Goal: Information Seeking & Learning: Find contact information

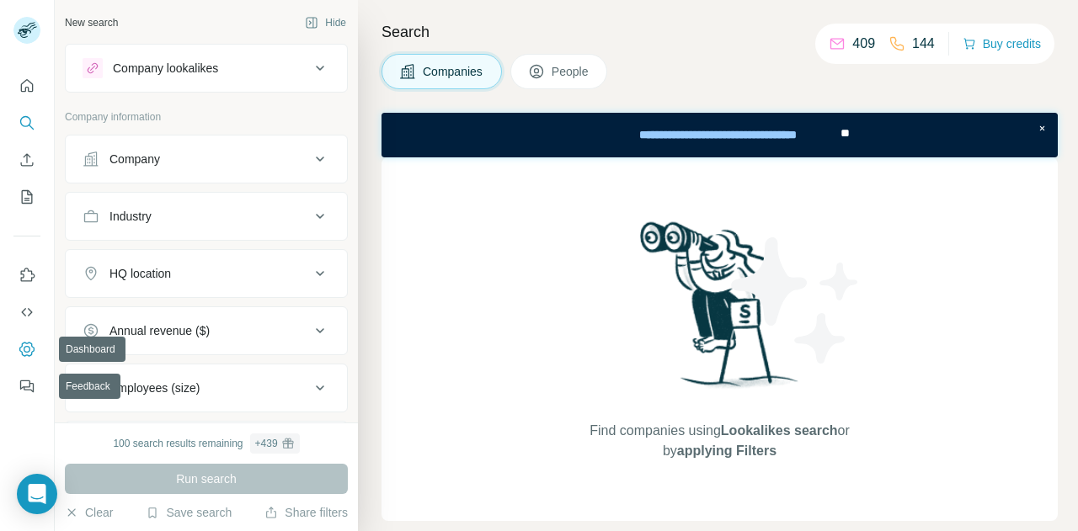
click at [26, 338] on button "Dashboard" at bounding box center [26, 349] width 27 height 30
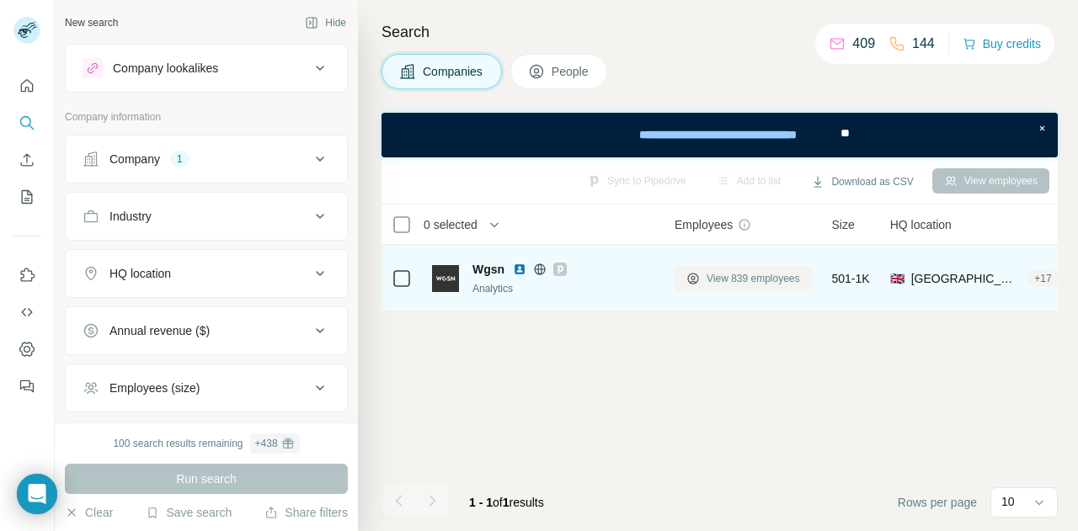
click at [726, 279] on span "View 839 employees" at bounding box center [752, 278] width 93 height 15
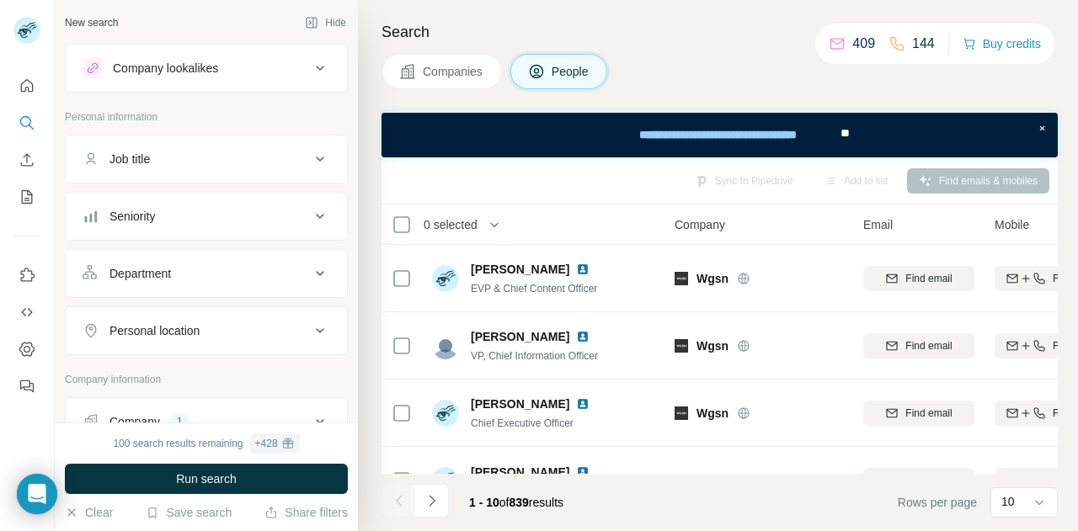
click at [249, 156] on div "Job title" at bounding box center [196, 159] width 227 height 17
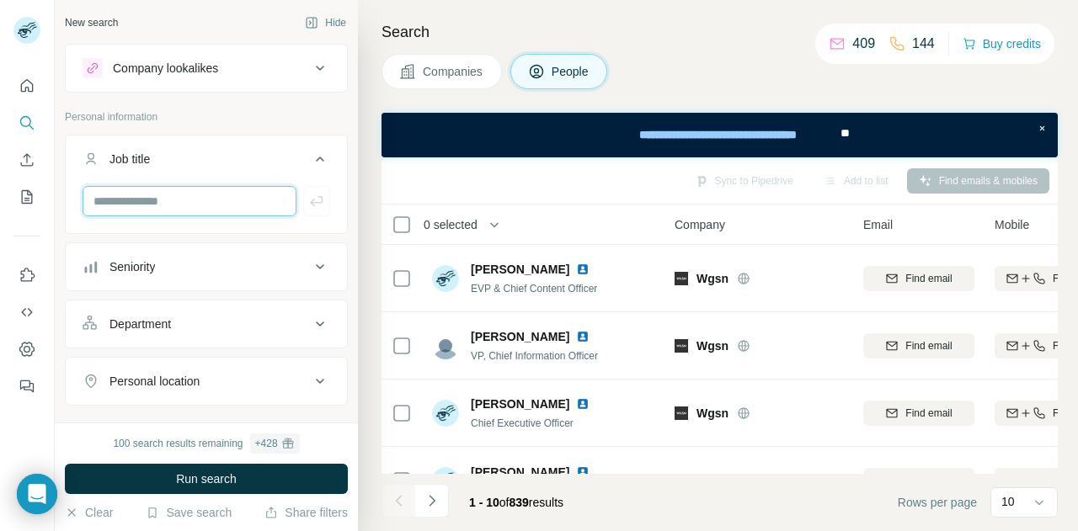
click at [199, 208] on input "text" at bounding box center [190, 201] width 214 height 30
click at [224, 201] on input "********" at bounding box center [190, 201] width 214 height 30
type input "********"
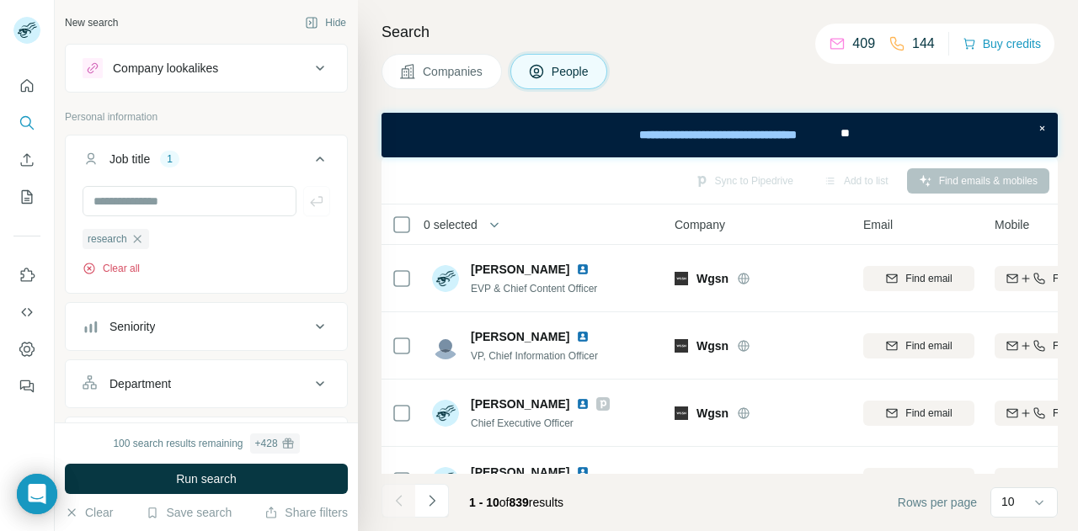
click at [102, 269] on button "Clear all" at bounding box center [111, 268] width 57 height 15
click at [195, 339] on button "Department" at bounding box center [206, 324] width 281 height 40
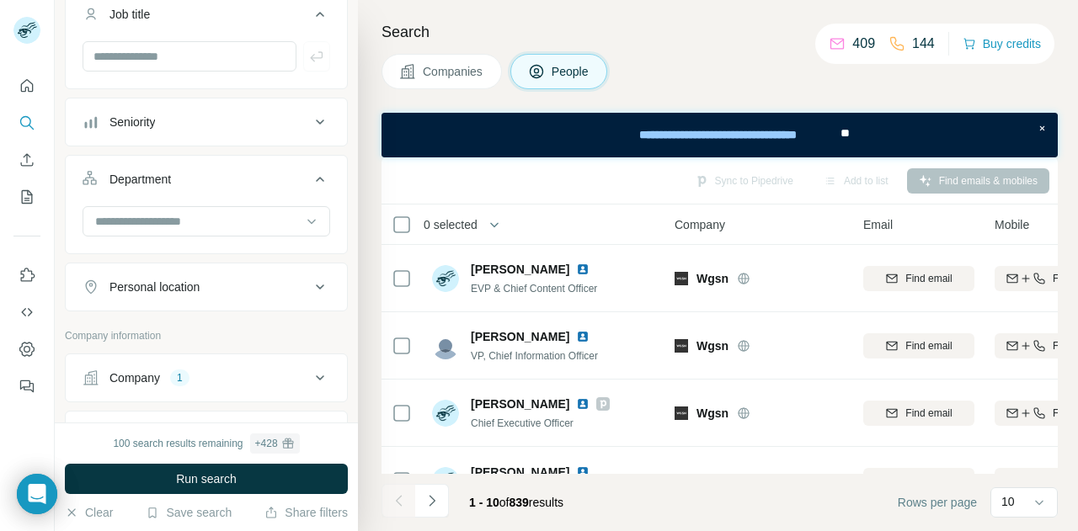
scroll to position [157, 0]
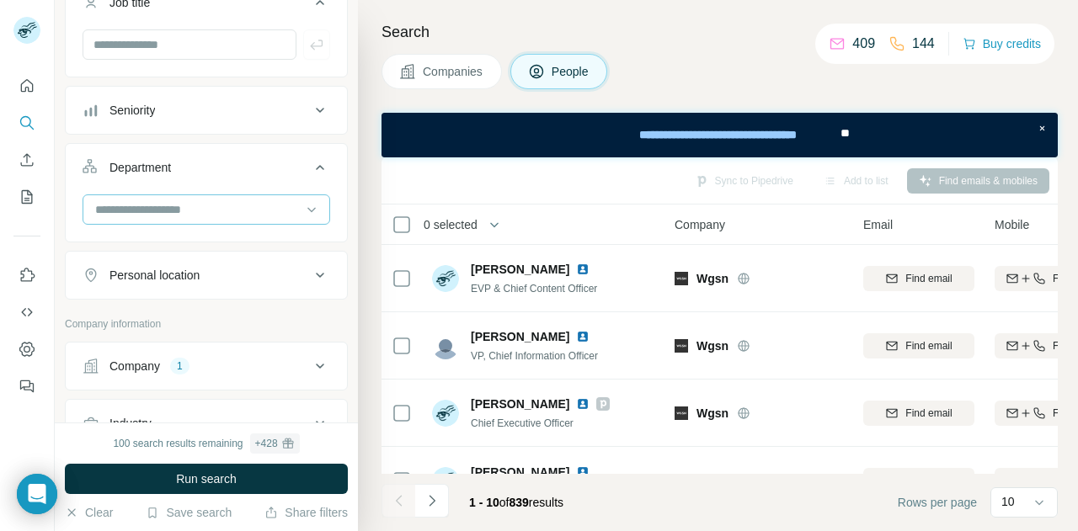
click at [207, 203] on input at bounding box center [197, 209] width 208 height 19
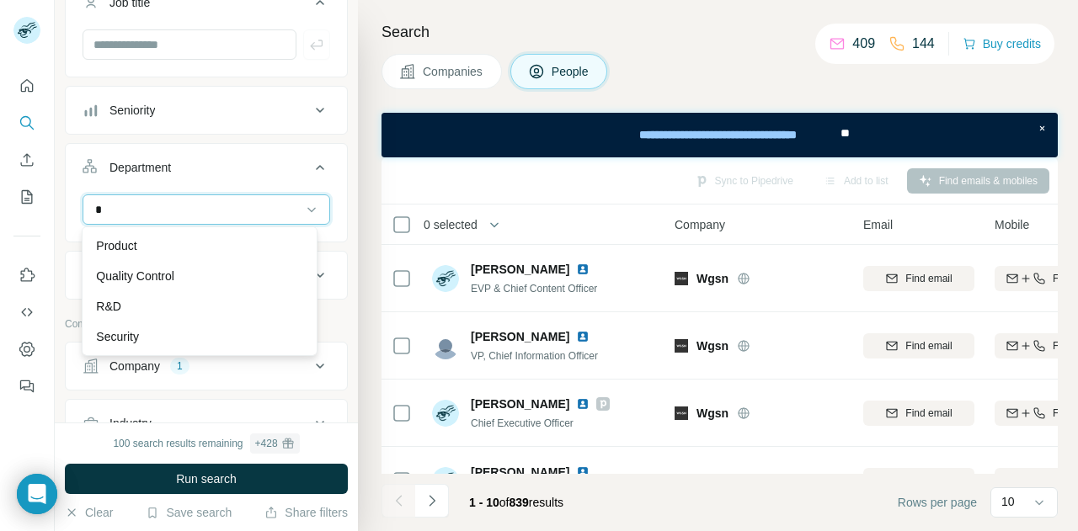
scroll to position [0, 0]
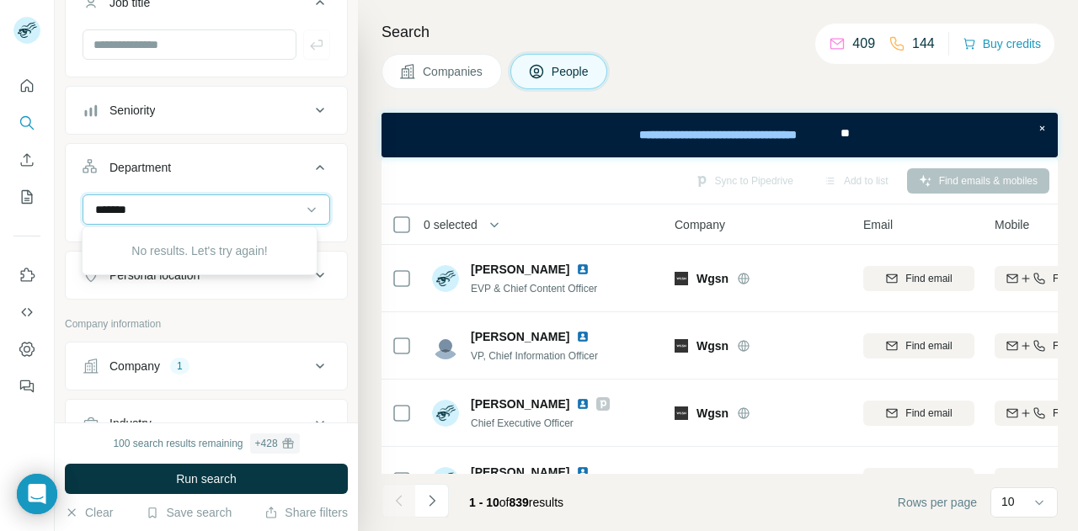
type input "********"
click at [278, 203] on input "********" at bounding box center [197, 209] width 208 height 19
click at [278, 203] on input at bounding box center [197, 209] width 208 height 19
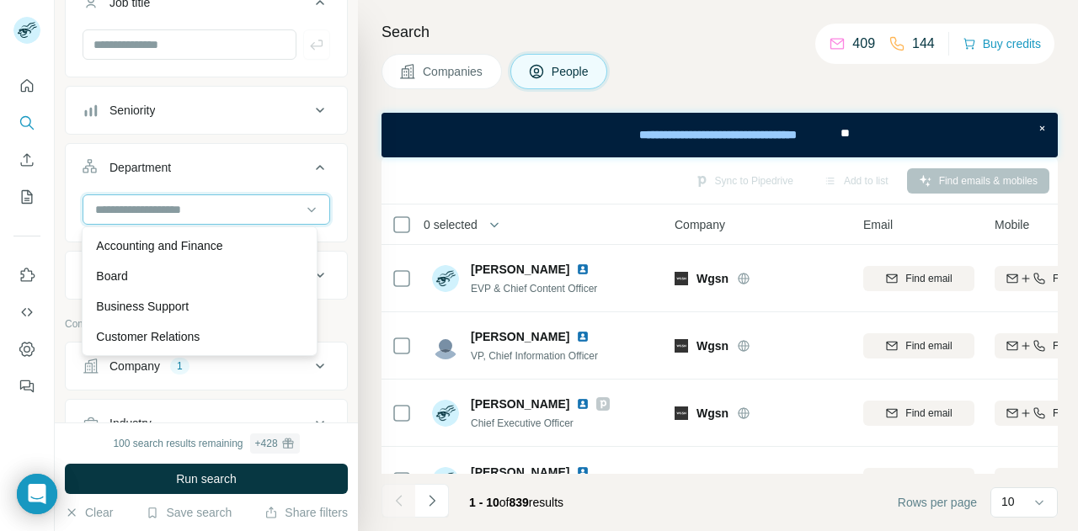
click at [278, 203] on input at bounding box center [197, 209] width 208 height 19
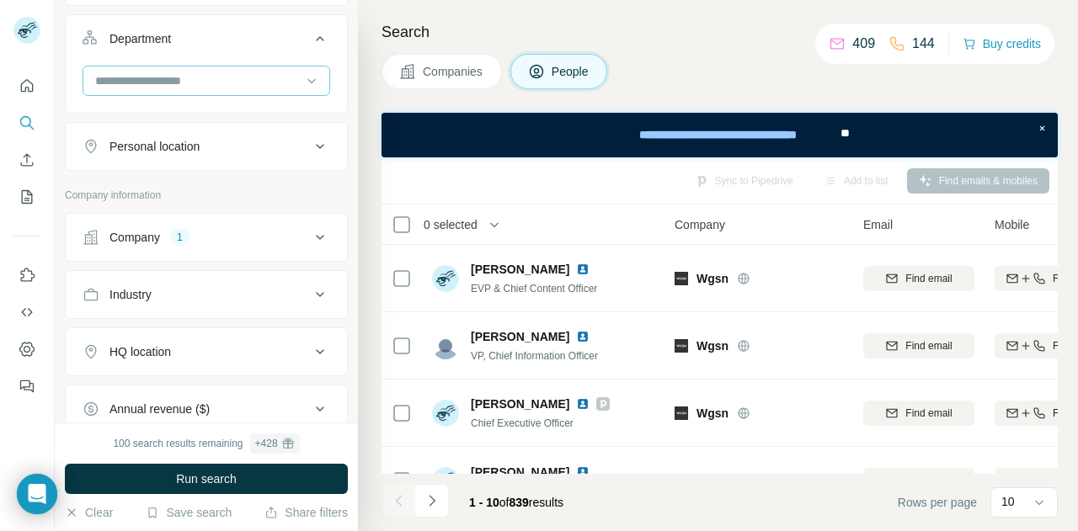
scroll to position [286, 0]
click at [274, 234] on div "Company 1" at bounding box center [196, 236] width 227 height 17
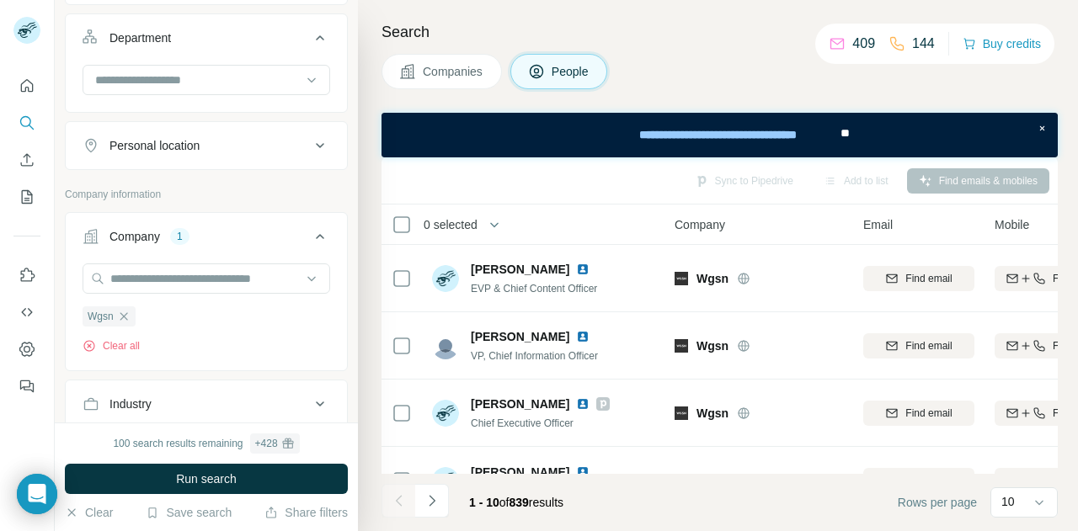
click at [275, 234] on div "Company 1" at bounding box center [196, 236] width 227 height 17
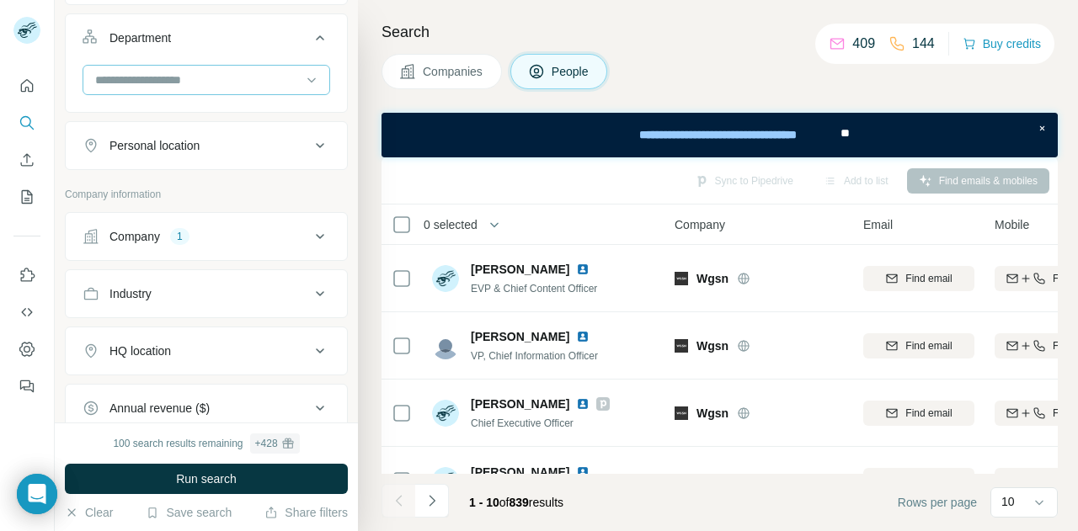
click at [258, 88] on div at bounding box center [197, 80] width 208 height 29
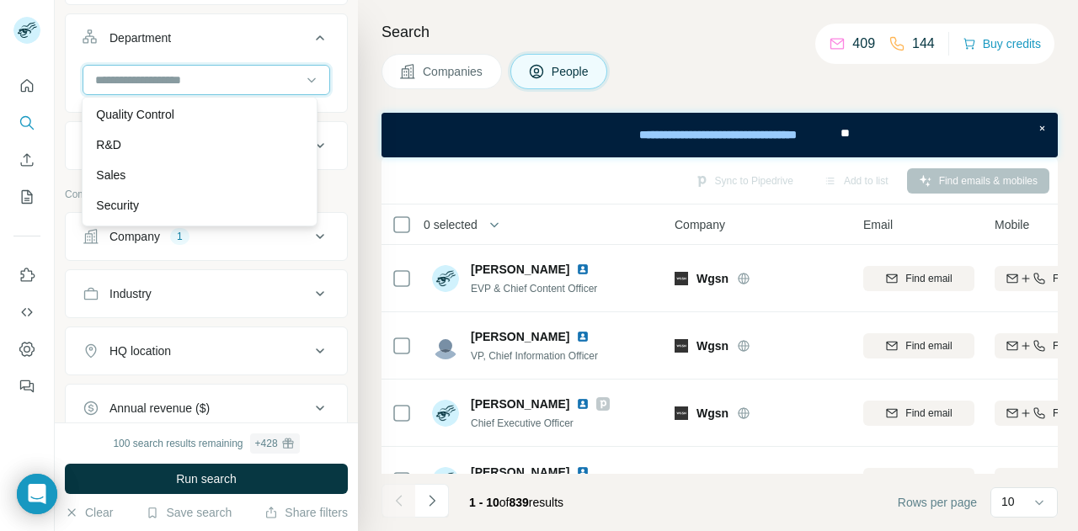
scroll to position [571, 0]
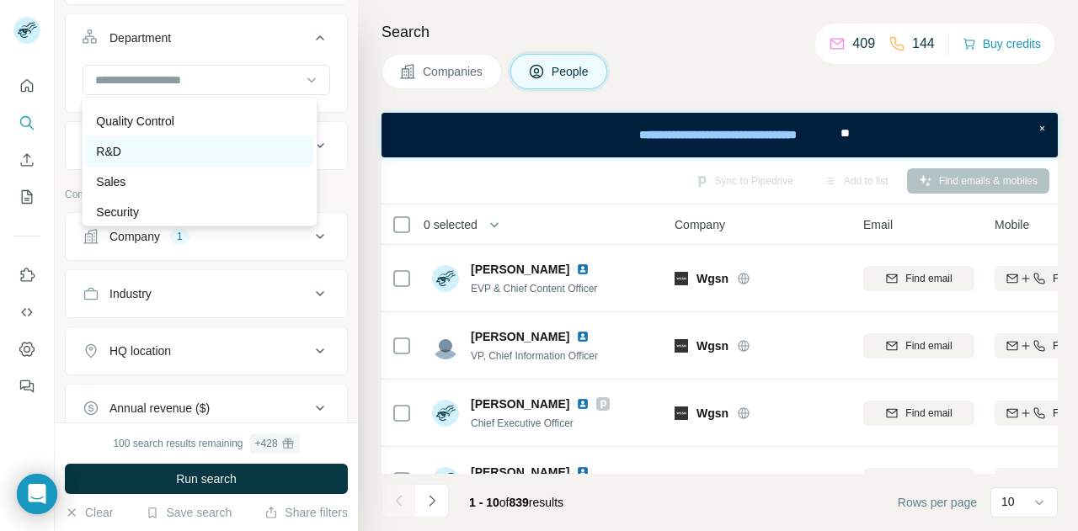
click at [220, 144] on div "R&D" at bounding box center [199, 151] width 206 height 17
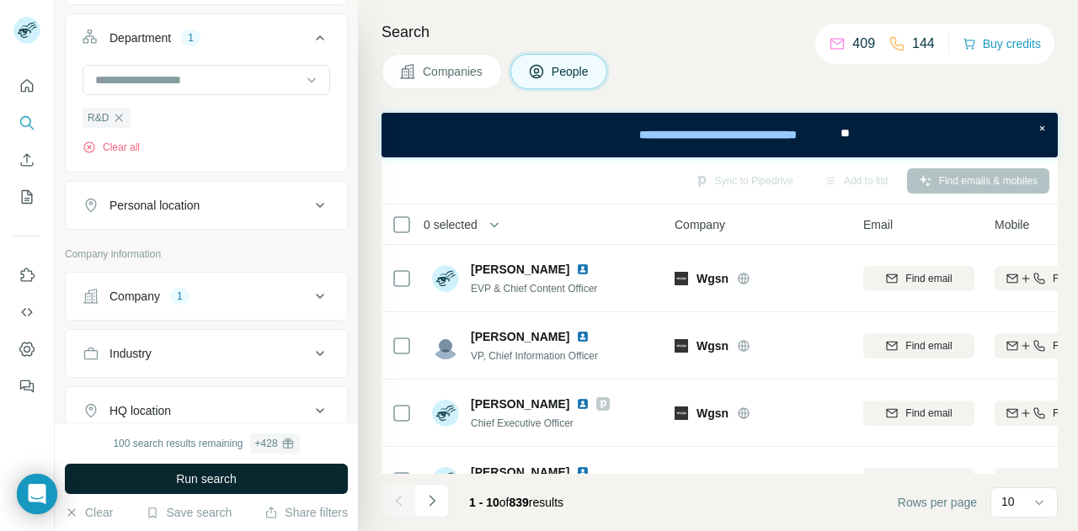
click at [221, 477] on span "Run search" at bounding box center [206, 479] width 61 height 17
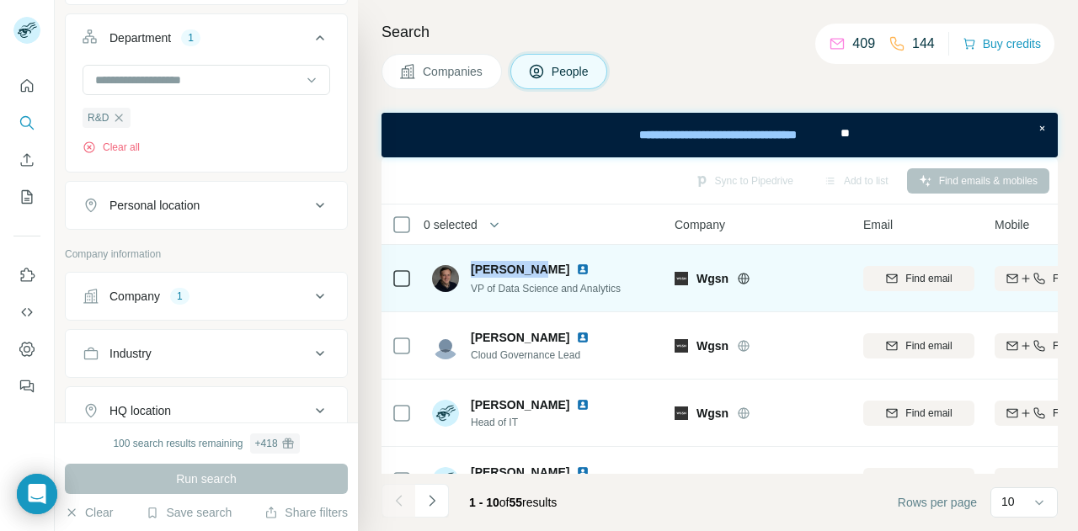
drag, startPoint x: 466, startPoint y: 266, endPoint x: 536, endPoint y: 265, distance: 69.9
click at [536, 265] on div "Ryan Keane VP of Data Science and Analytics" at bounding box center [526, 278] width 189 height 35
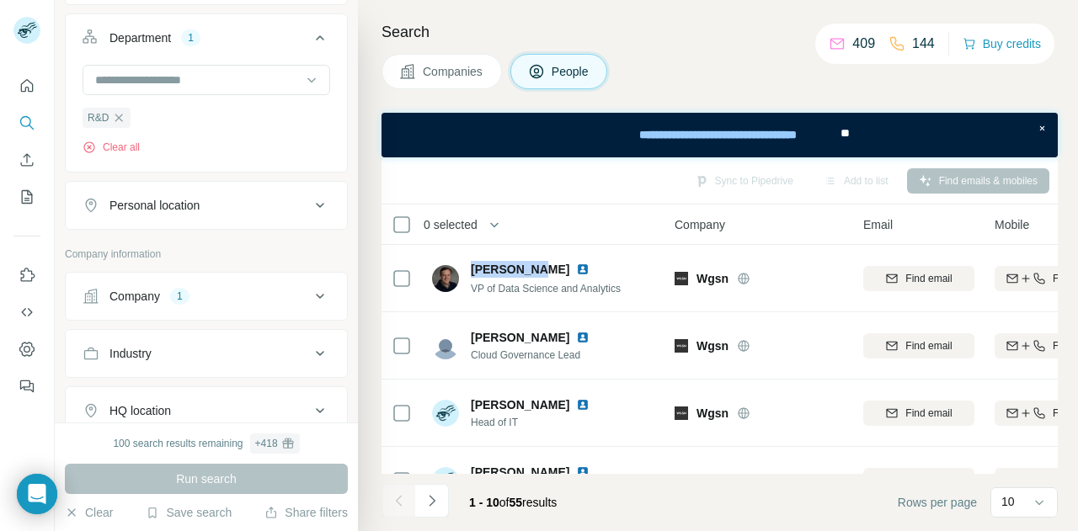
copy span "[PERSON_NAME]"
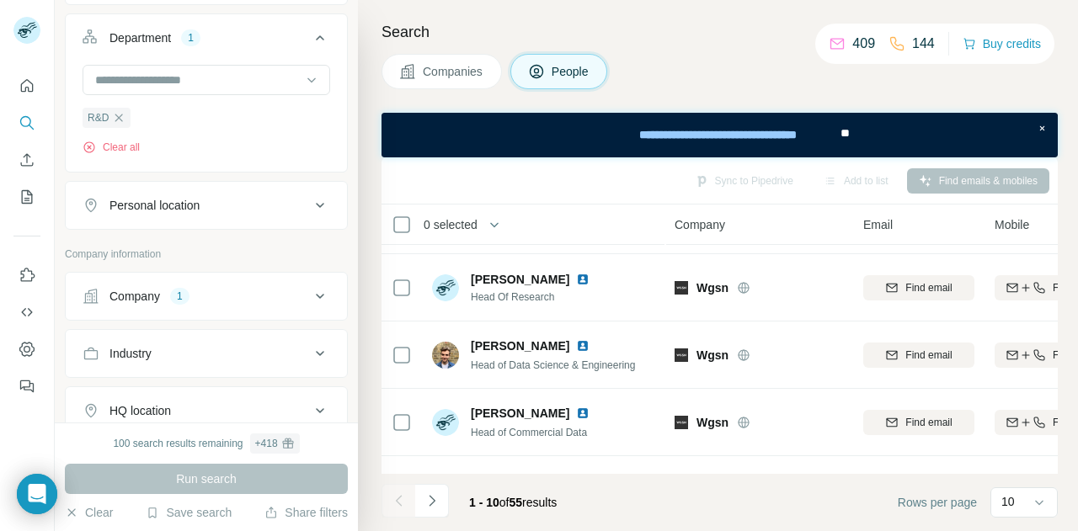
scroll to position [193, 0]
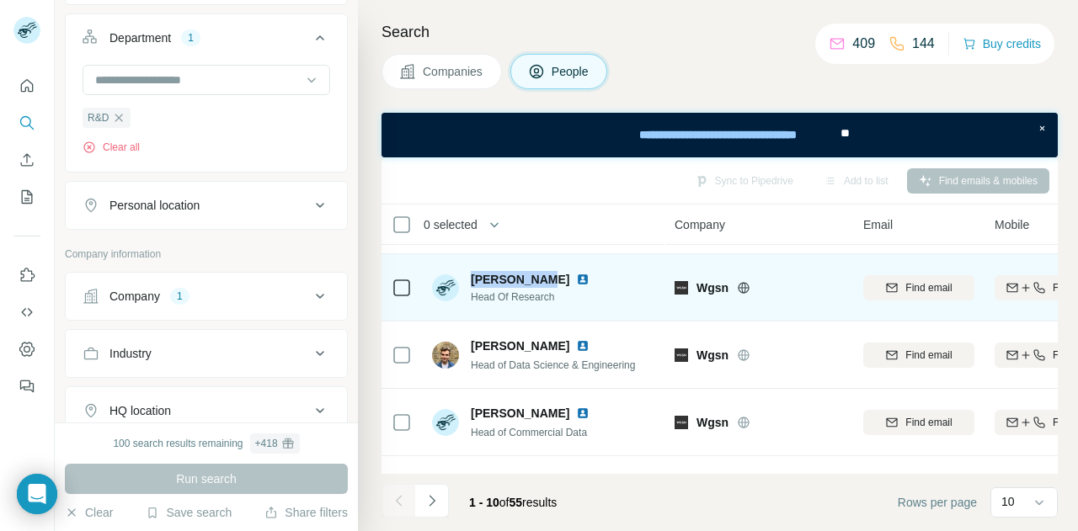
drag, startPoint x: 465, startPoint y: 280, endPoint x: 535, endPoint y: 282, distance: 70.7
click at [535, 282] on div "Ella Hudson Head Of Research" at bounding box center [514, 288] width 164 height 34
copy span "[PERSON_NAME]"
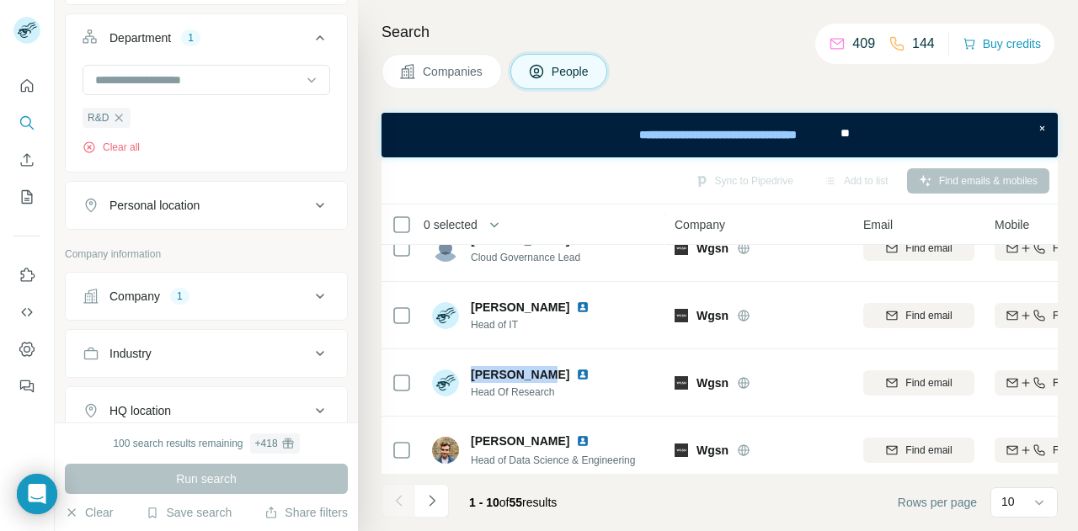
scroll to position [0, 0]
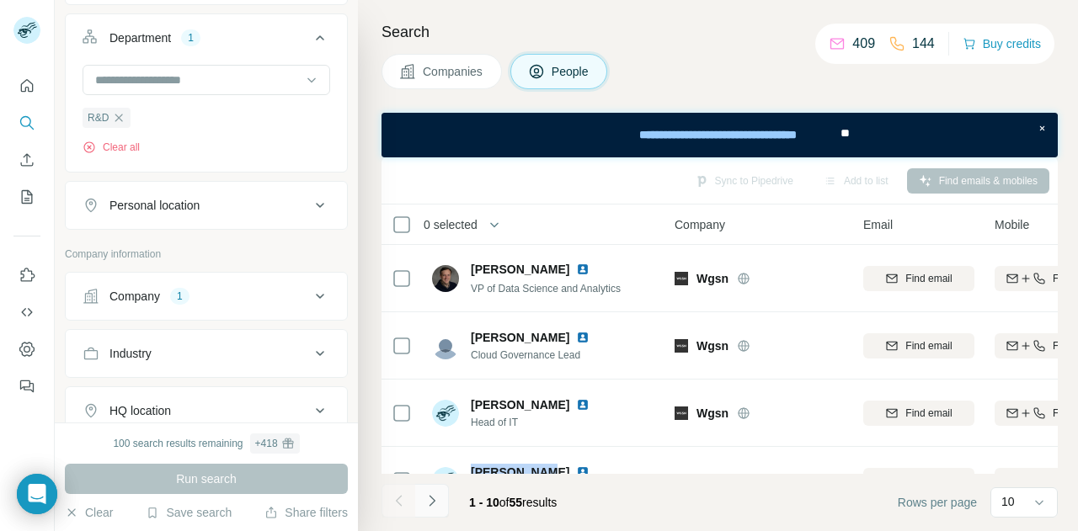
click at [424, 506] on icon "Navigate to next page" at bounding box center [431, 500] width 17 height 17
click at [123, 143] on button "Clear all" at bounding box center [111, 147] width 57 height 15
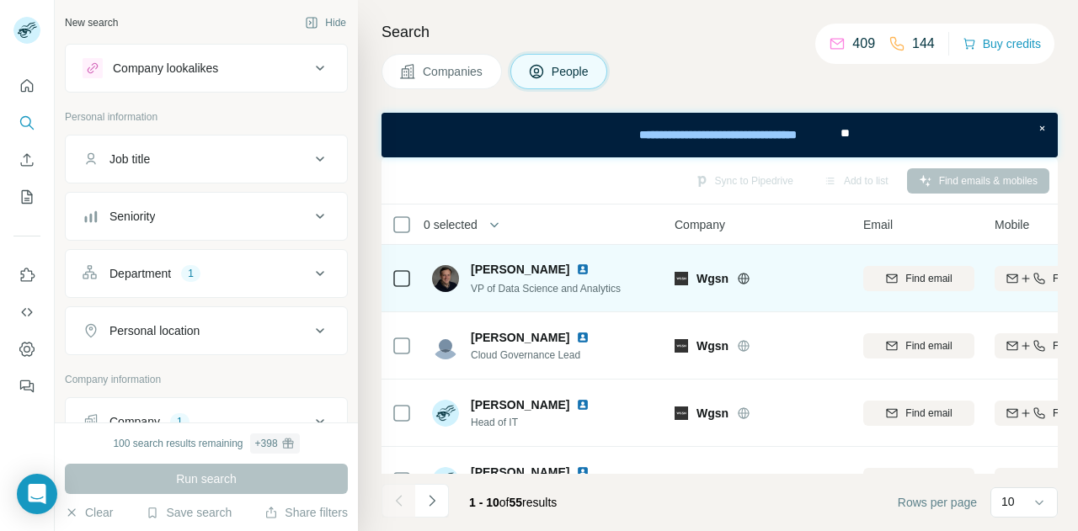
click at [576, 265] on img at bounding box center [582, 269] width 13 height 13
